Goal: Transaction & Acquisition: Book appointment/travel/reservation

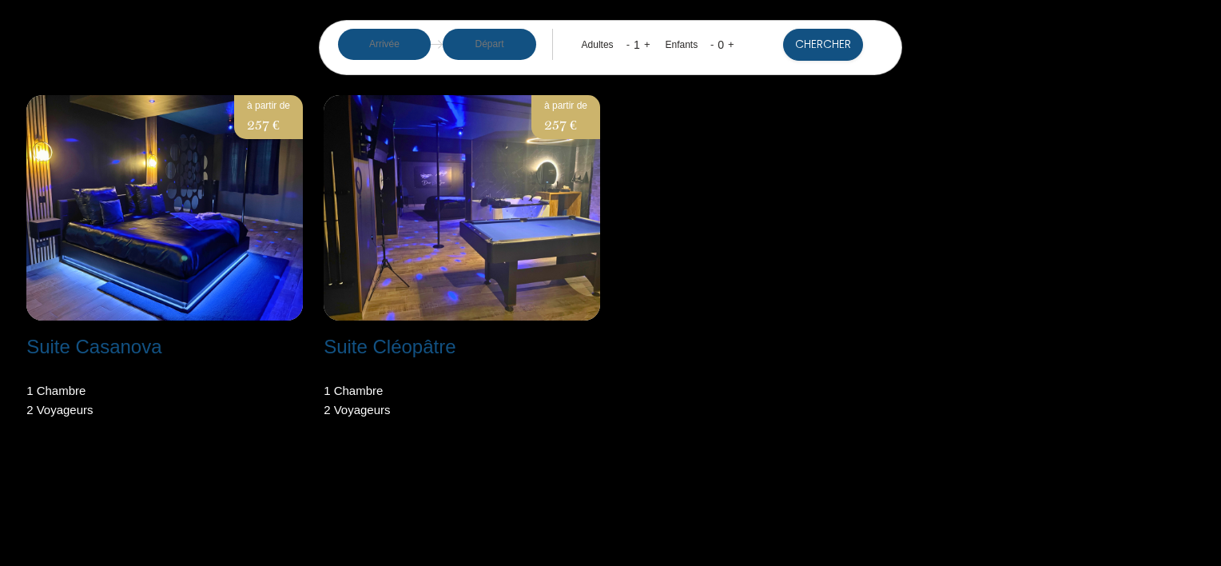
click at [378, 43] on input "text" at bounding box center [384, 44] width 93 height 31
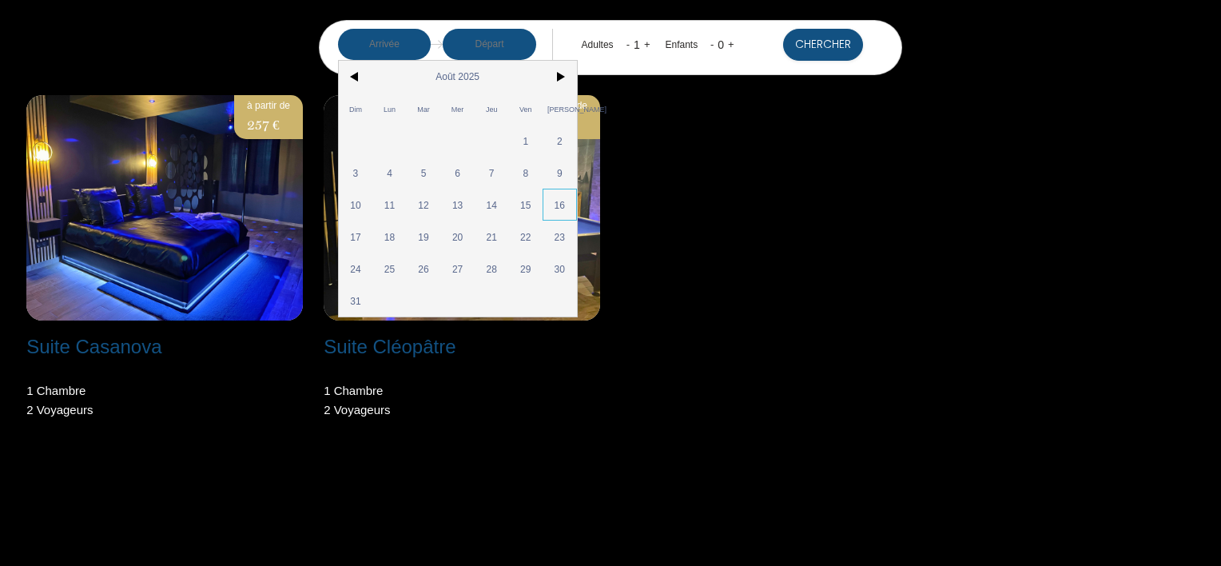
click at [550, 207] on span "16" at bounding box center [559, 205] width 34 height 32
type input "Sam 16 Août 2025"
type input "Dim 17 Août 2025"
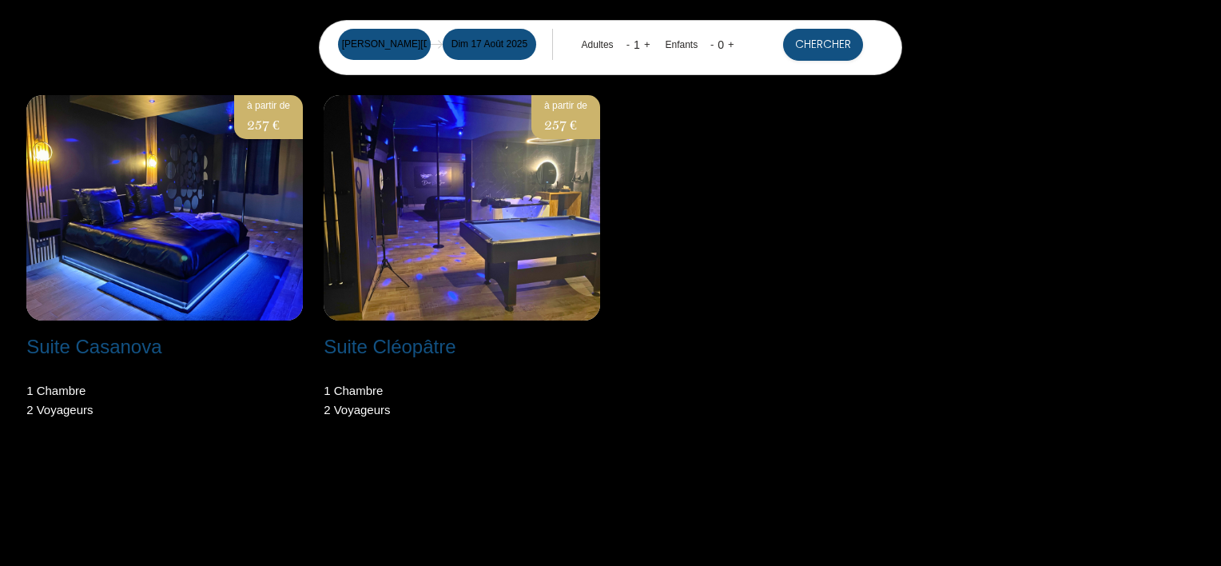
click at [498, 42] on input "Dim 17 Août 2025" at bounding box center [489, 44] width 93 height 31
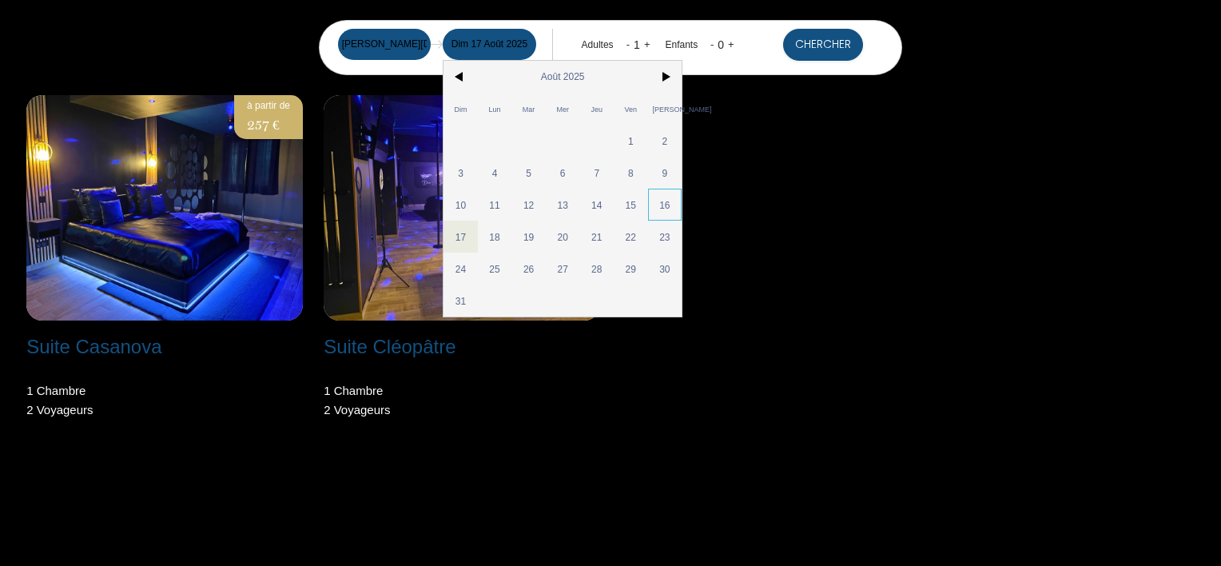
click at [663, 207] on span "16" at bounding box center [665, 205] width 34 height 32
type input "Ven 15 Août 2025"
type input "Sam 16 Août 2025"
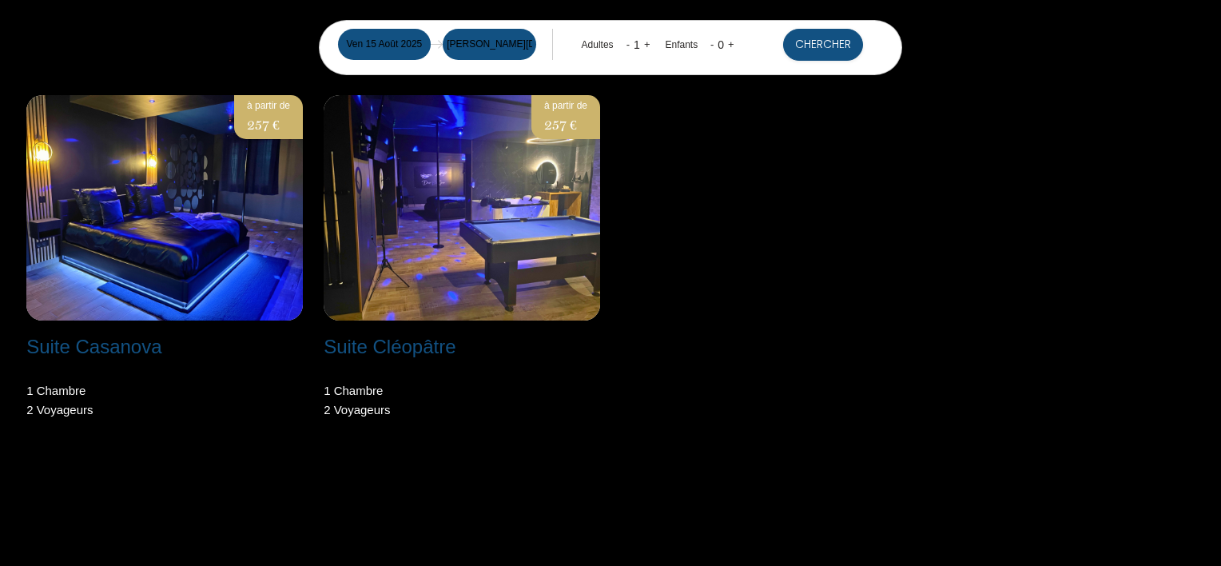
click at [508, 44] on input "Sam 16 Août 2025" at bounding box center [489, 44] width 93 height 31
click at [364, 41] on input "Ven 15 Août 2025" at bounding box center [384, 44] width 93 height 31
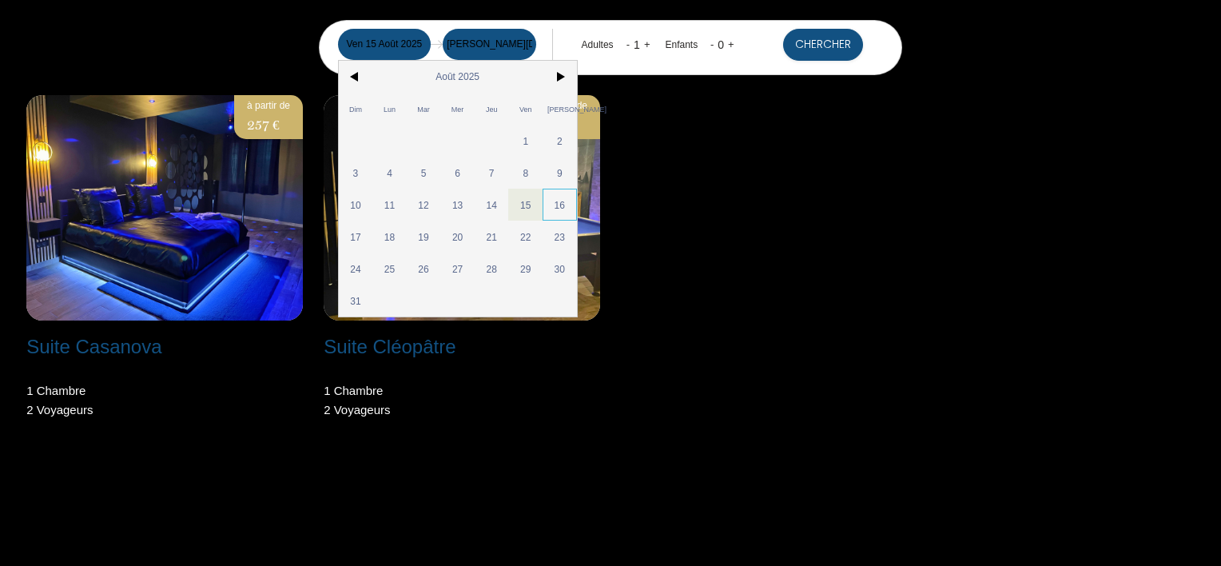
click at [553, 200] on span "16" at bounding box center [559, 205] width 34 height 32
type input "Sam 16 Août 2025"
type input "Dim 17 Août 2025"
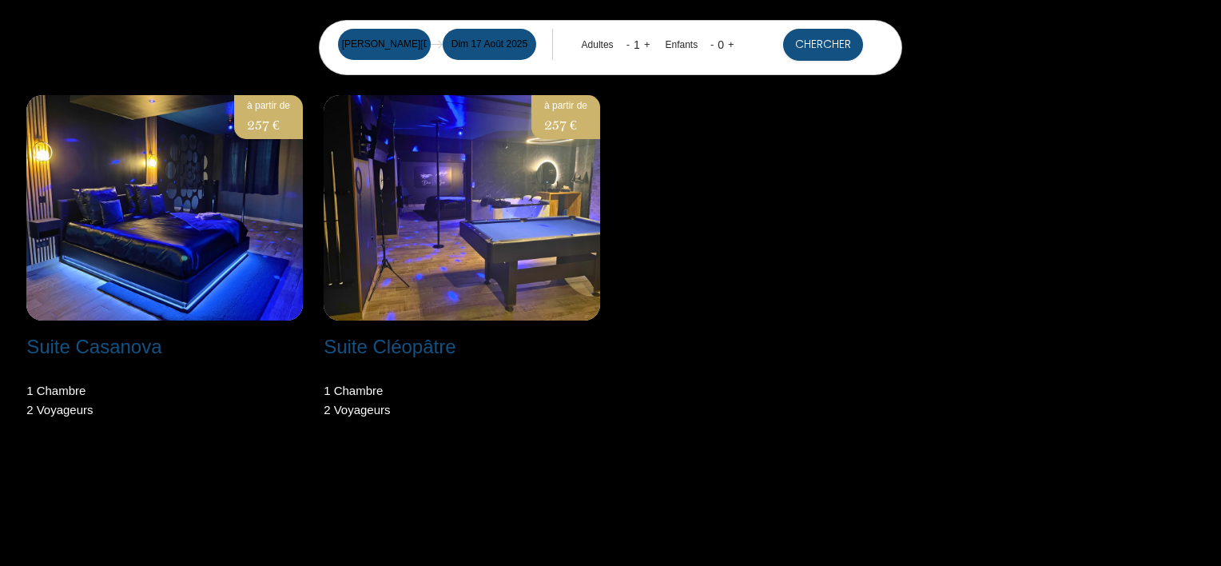
click at [499, 42] on input "Dim 17 Août 2025" at bounding box center [489, 44] width 93 height 31
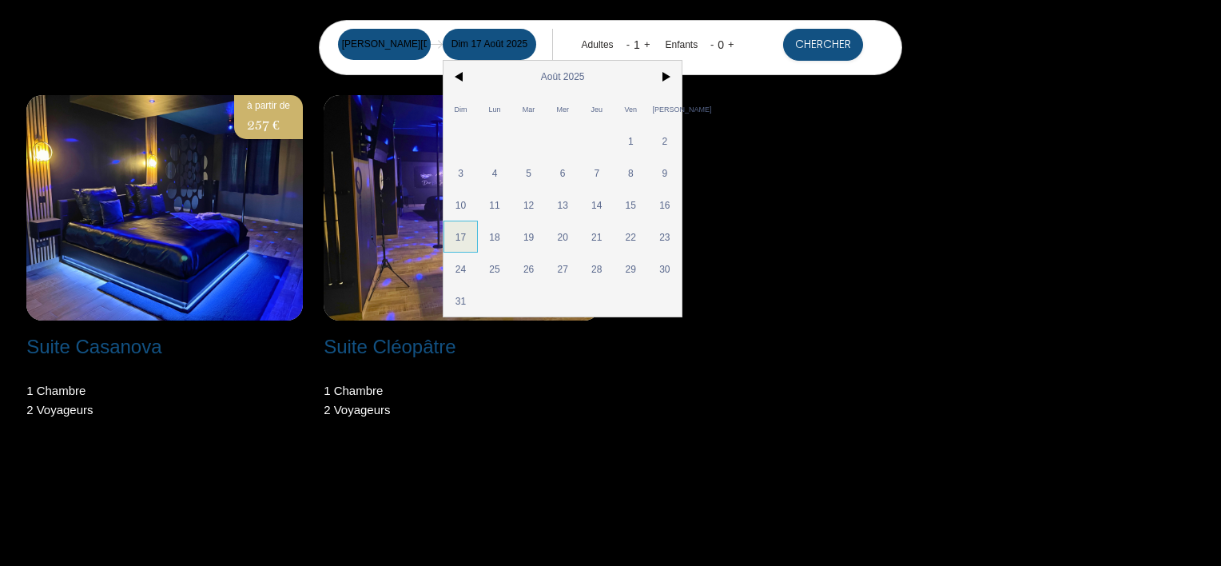
click at [455, 238] on span "17" at bounding box center [460, 236] width 34 height 32
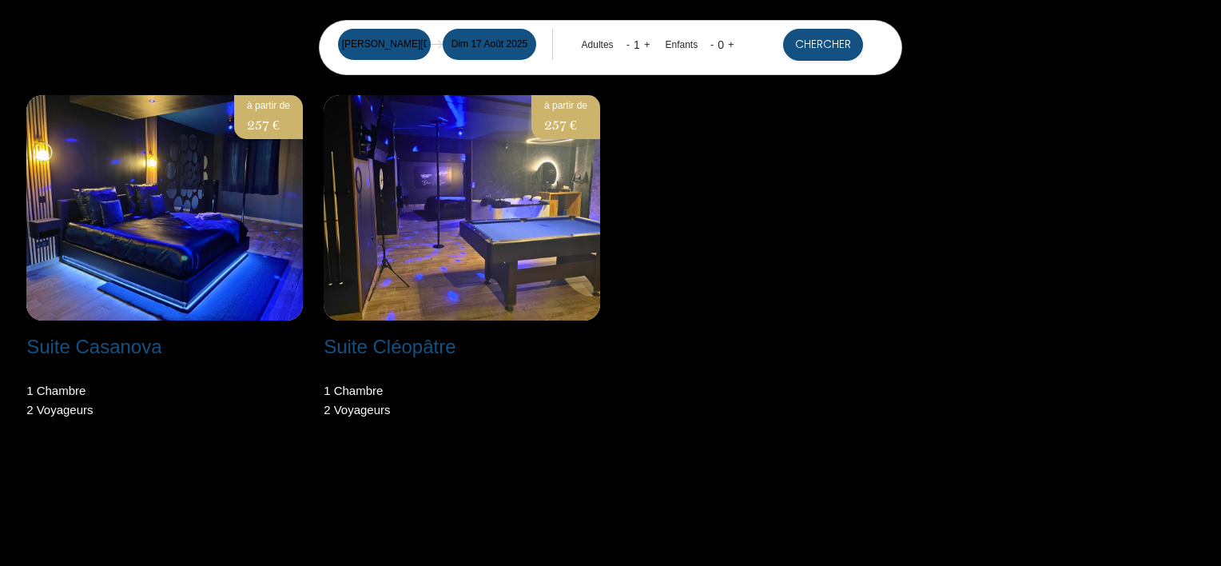
click at [645, 42] on link "+" at bounding box center [647, 44] width 6 height 12
click at [831, 45] on button "Chercher" at bounding box center [823, 45] width 80 height 32
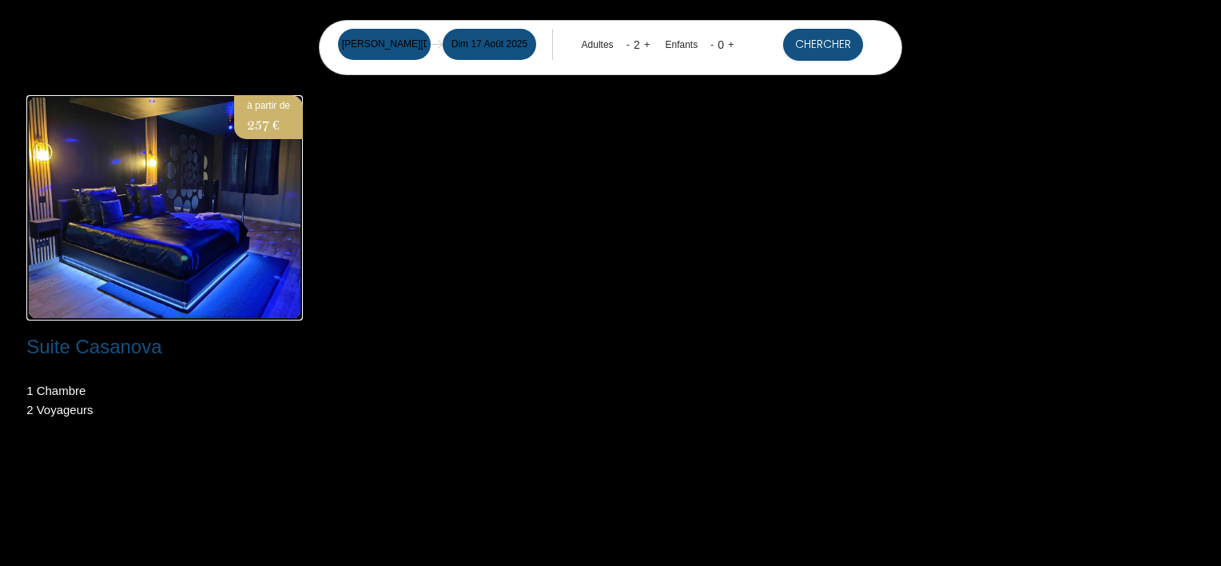
click at [192, 224] on img at bounding box center [164, 207] width 276 height 225
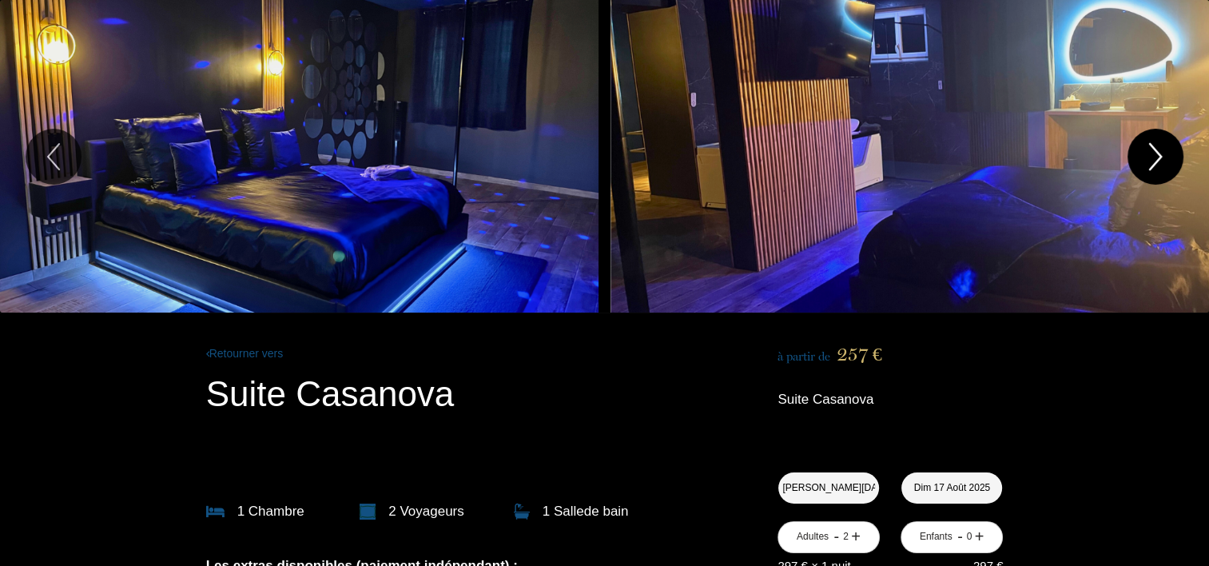
click at [1150, 156] on icon "Next" at bounding box center [1155, 157] width 34 height 48
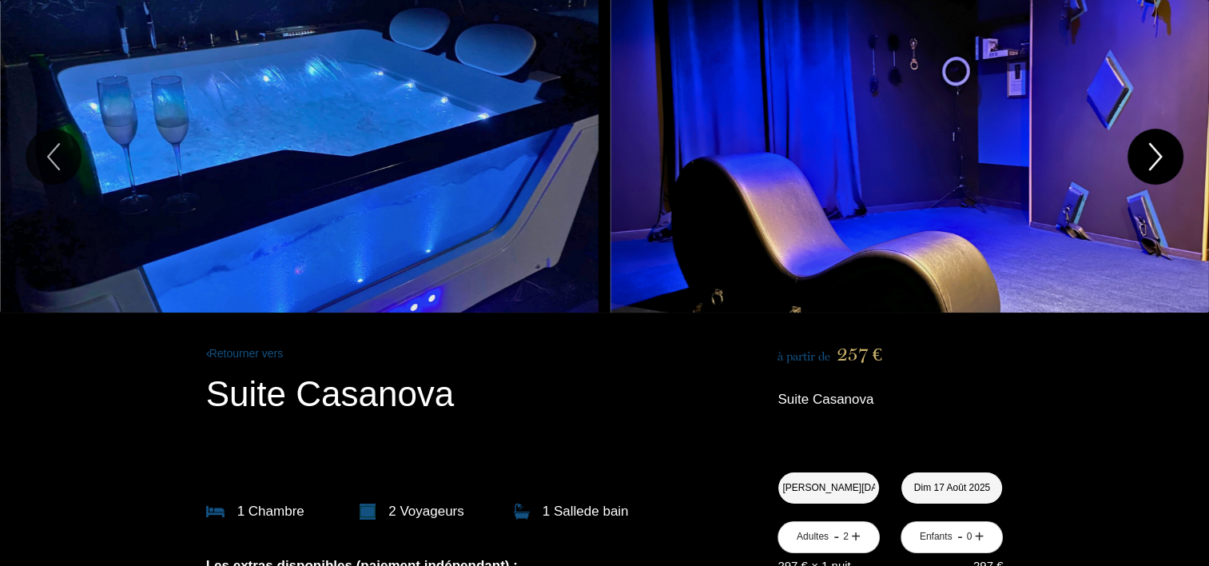
click at [1150, 156] on icon "Next" at bounding box center [1155, 157] width 34 height 48
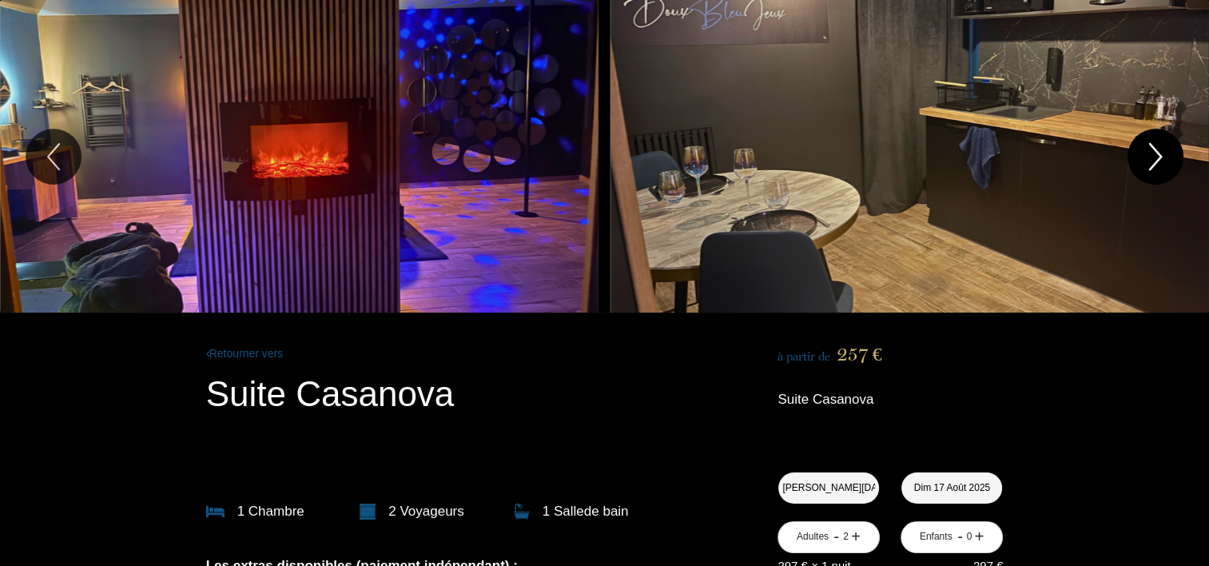
click at [1150, 156] on icon "Next" at bounding box center [1155, 157] width 34 height 48
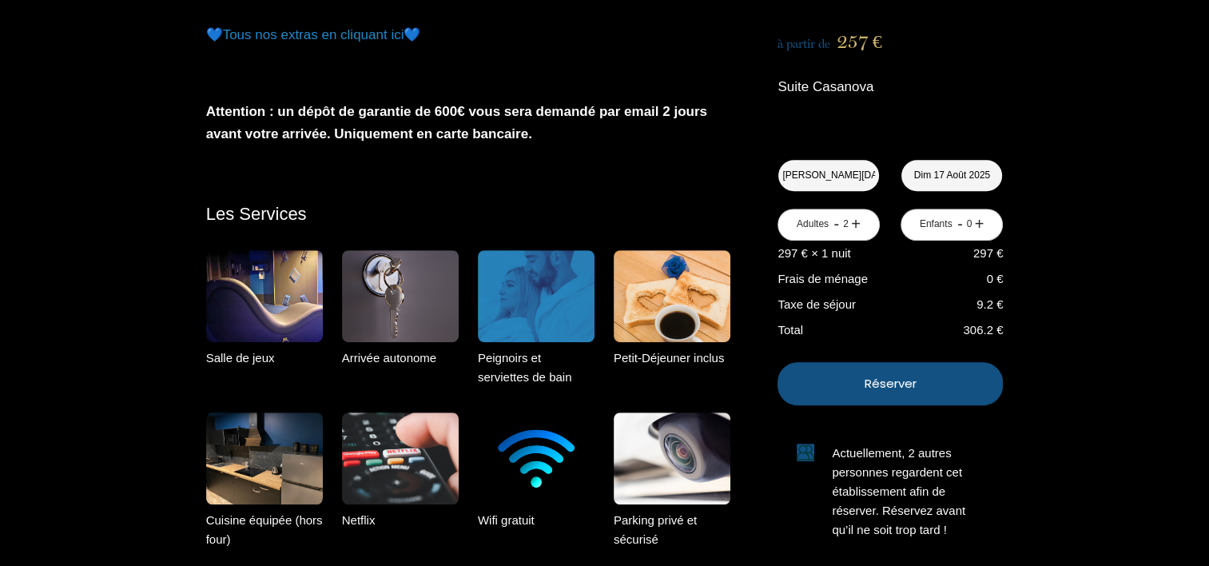
scroll to position [879, 0]
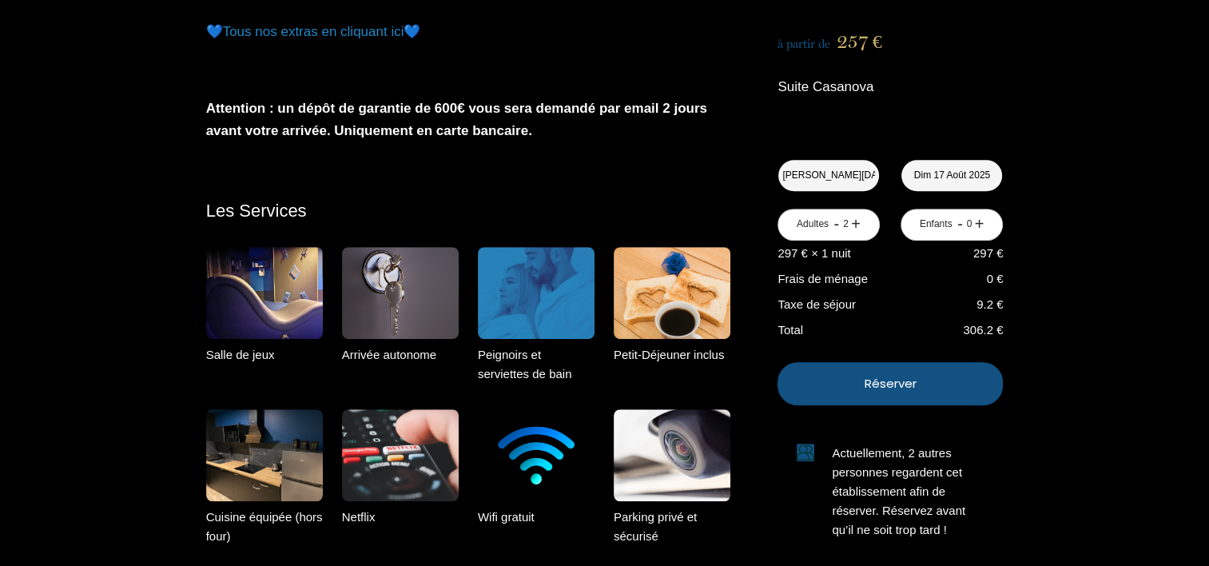
click at [293, 310] on img at bounding box center [264, 293] width 117 height 92
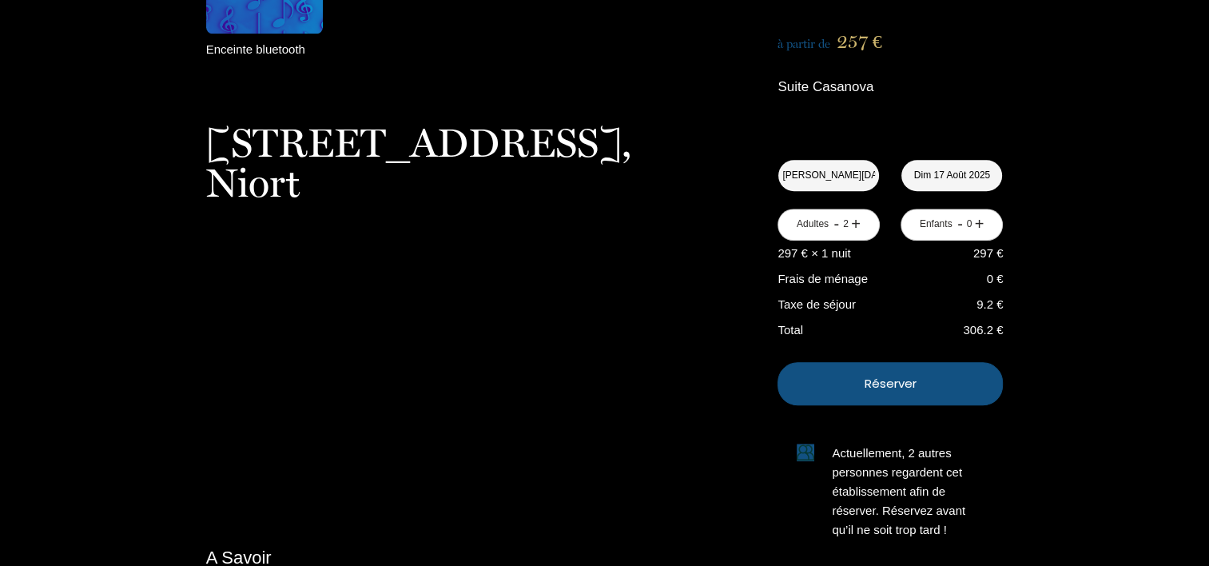
scroll to position [1518, 0]
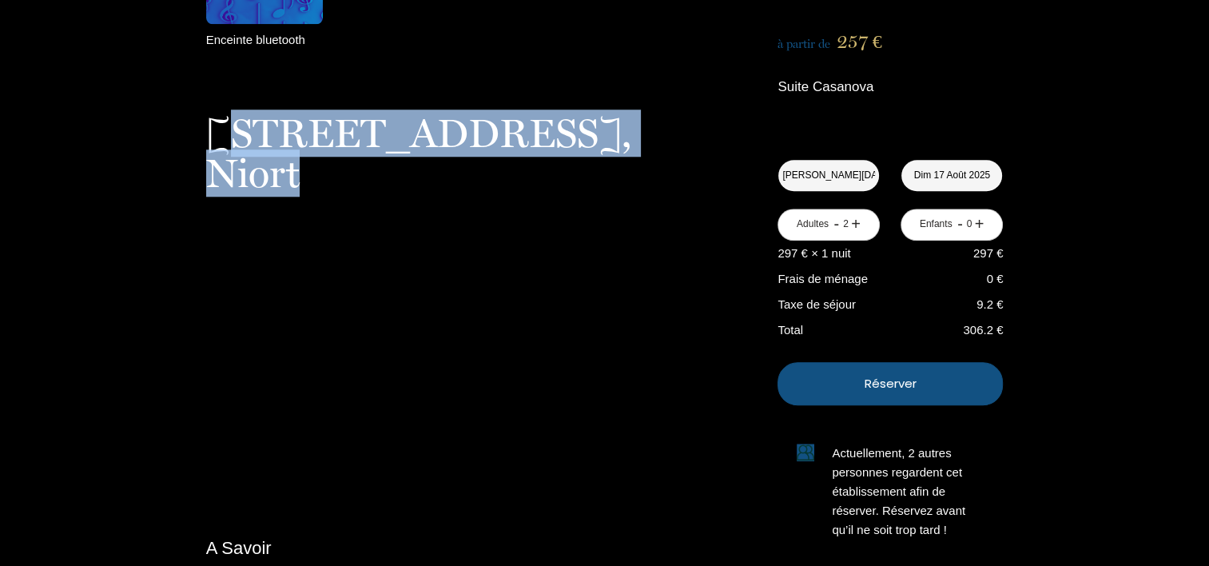
drag, startPoint x: 217, startPoint y: 141, endPoint x: 289, endPoint y: 174, distance: 79.3
click at [289, 174] on p "2 rue de la routière, Niort" at bounding box center [468, 153] width 524 height 80
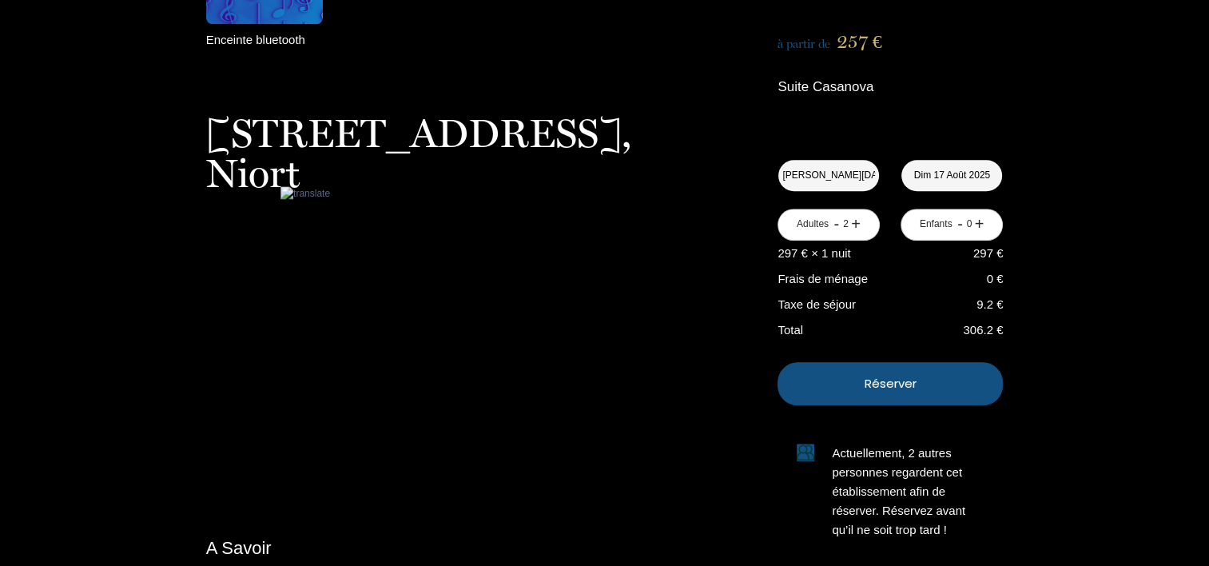
click at [757, 359] on div "à partir de 257 € Suite Casanova 2 rue de la routière, Niort Sam 16 Août 2025 <…" at bounding box center [877, 295] width 252 height 526
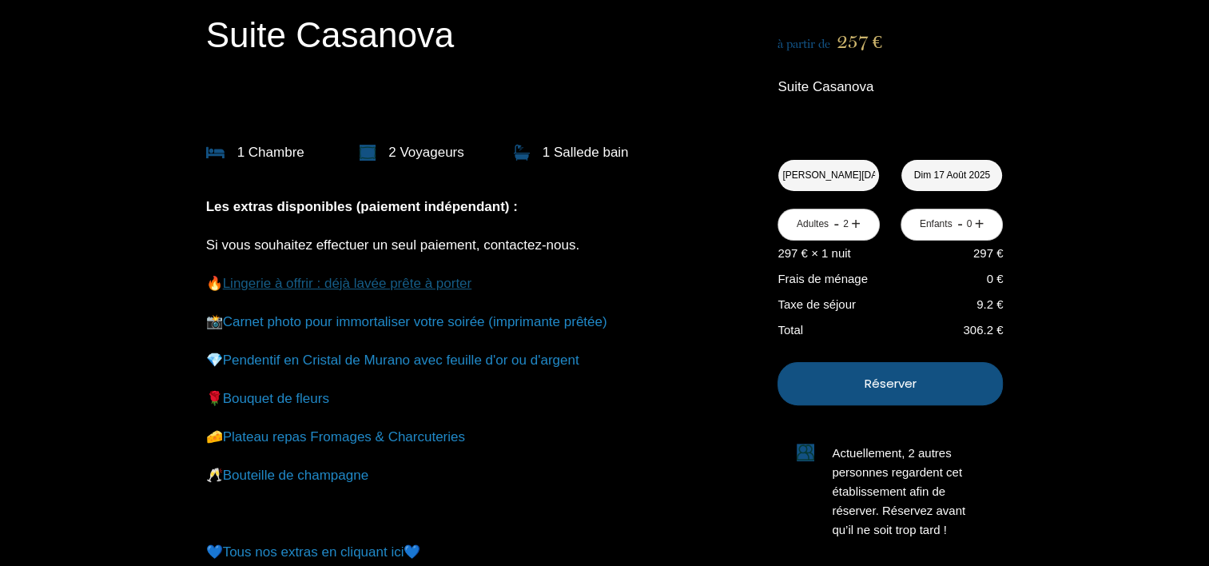
scroll to position [360, 0]
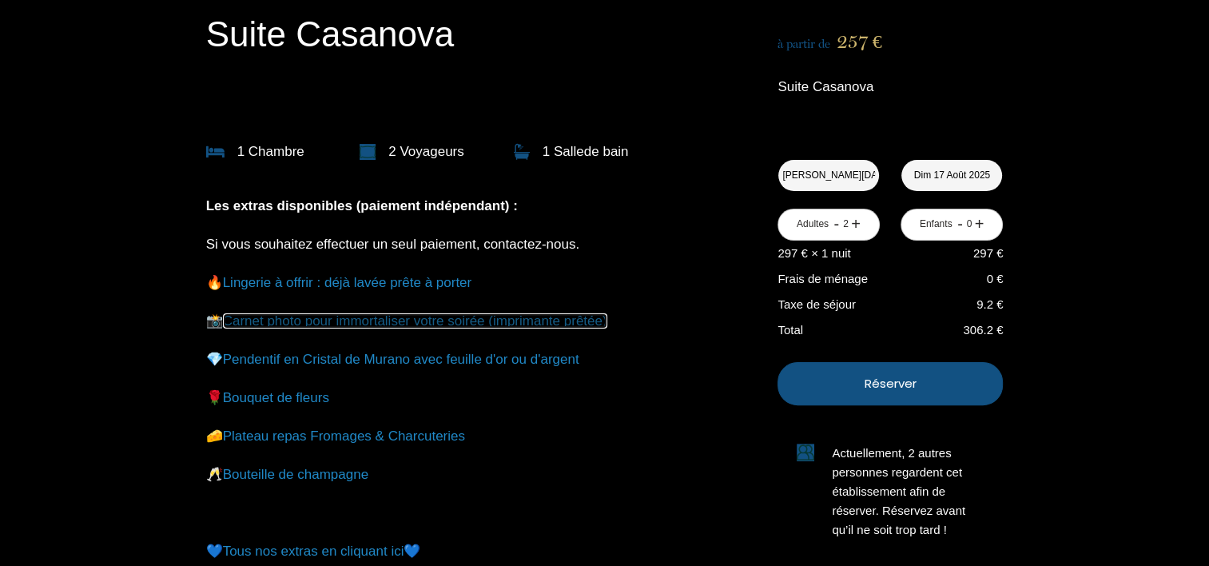
click at [324, 324] on link "Carnet photo pour immortaliser votre soirée (imprimante prêtée)" at bounding box center [415, 320] width 384 height 15
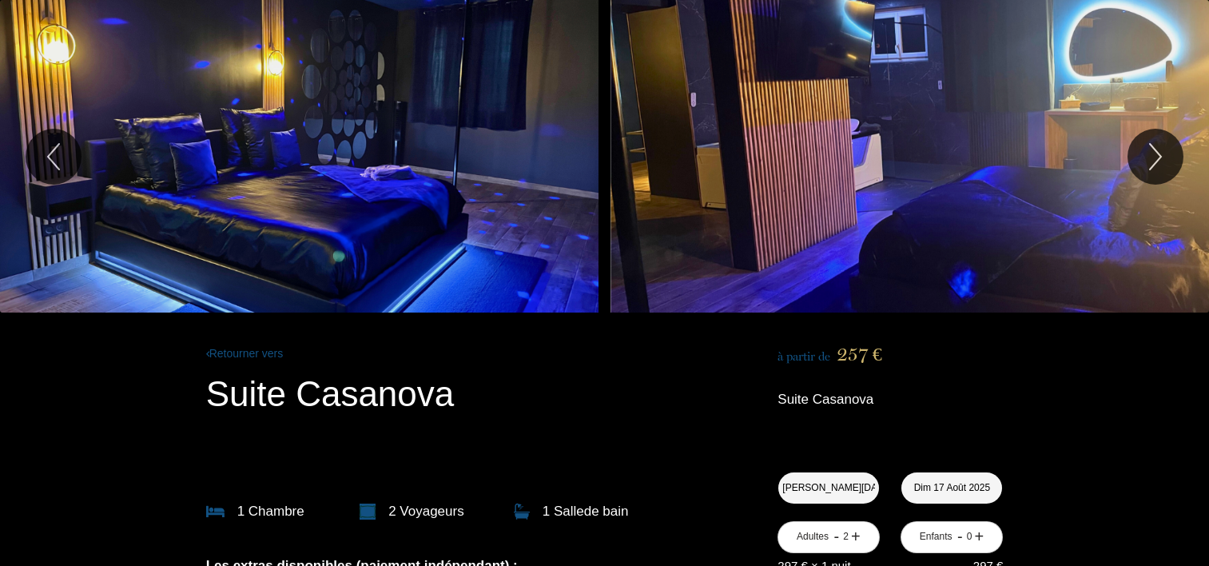
scroll to position [360, 0]
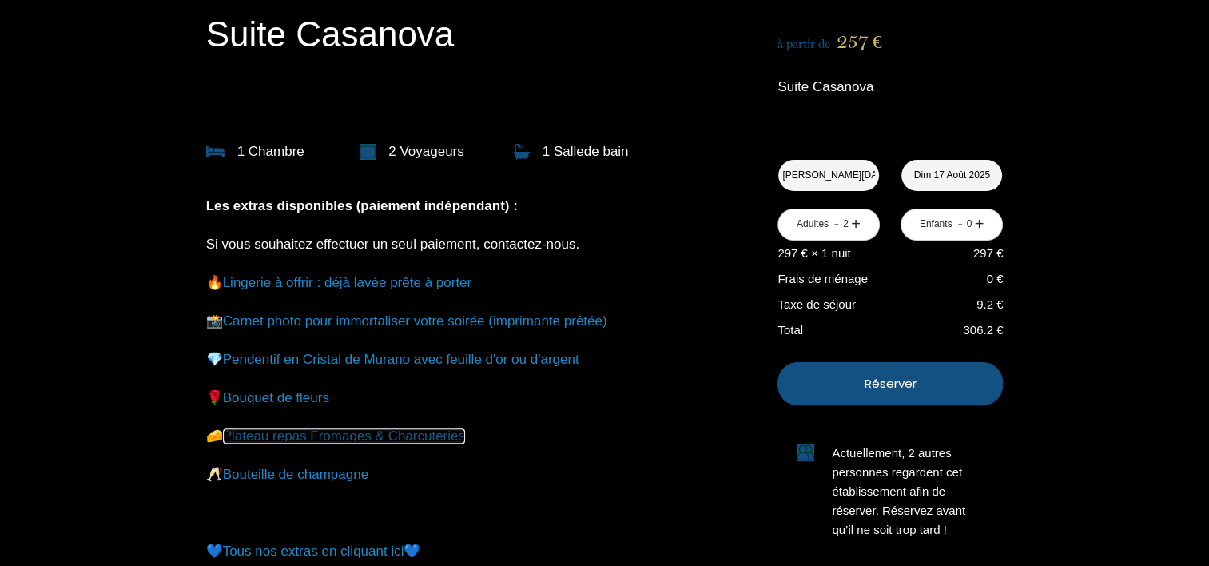
click at [257, 439] on link "Plateau repas Fromages & Charcuteries" at bounding box center [344, 435] width 242 height 15
